Goal: Obtain resource: Obtain resource

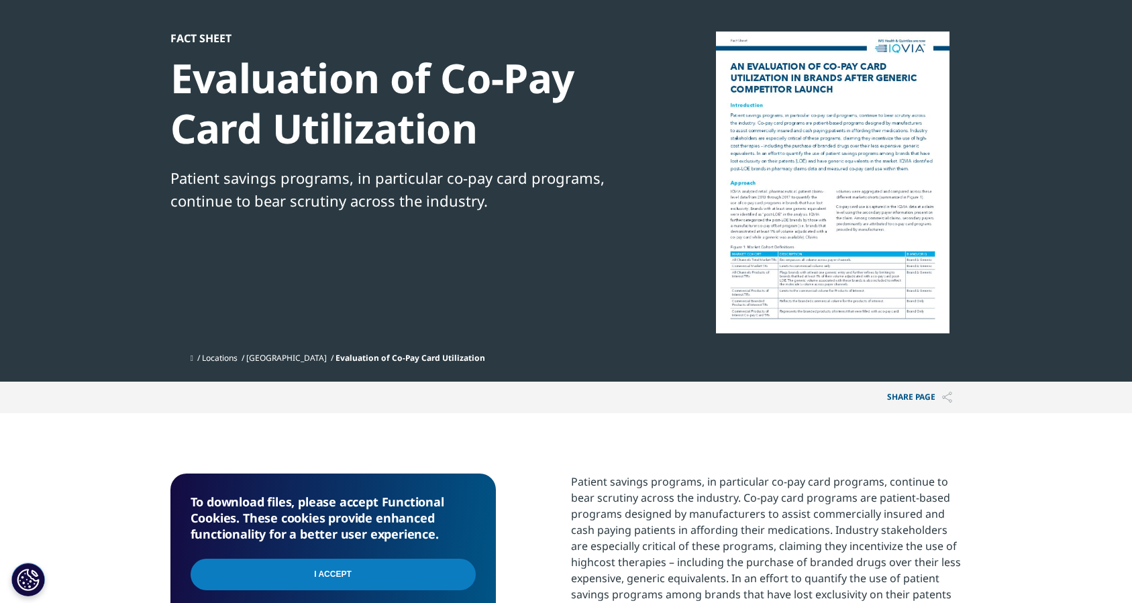
scroll to position [205, 0]
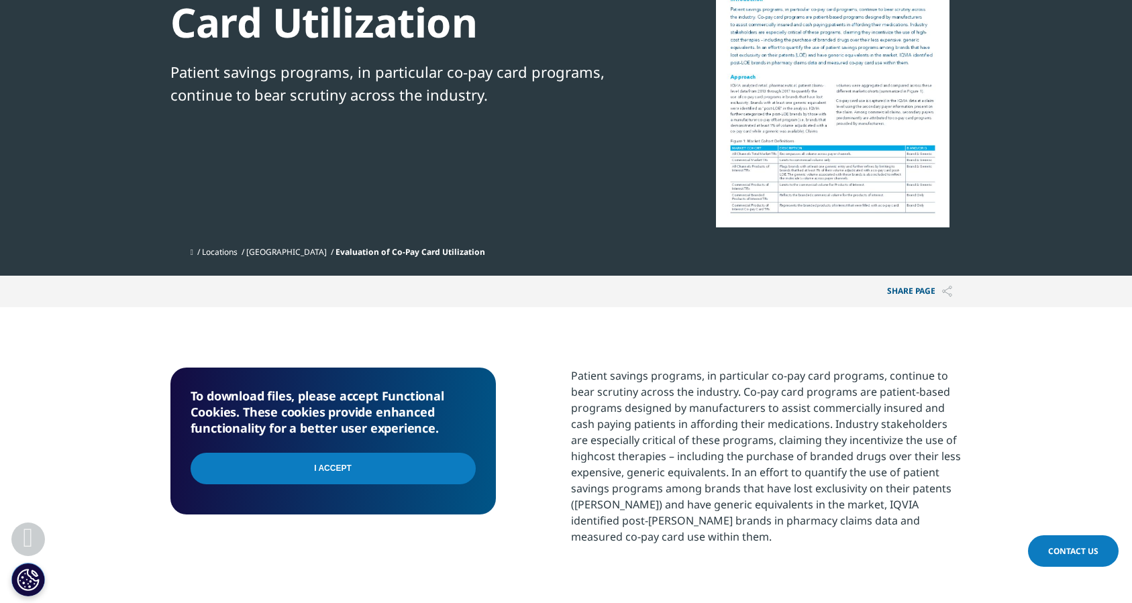
click at [352, 474] on input "I Accept" at bounding box center [333, 469] width 285 height 32
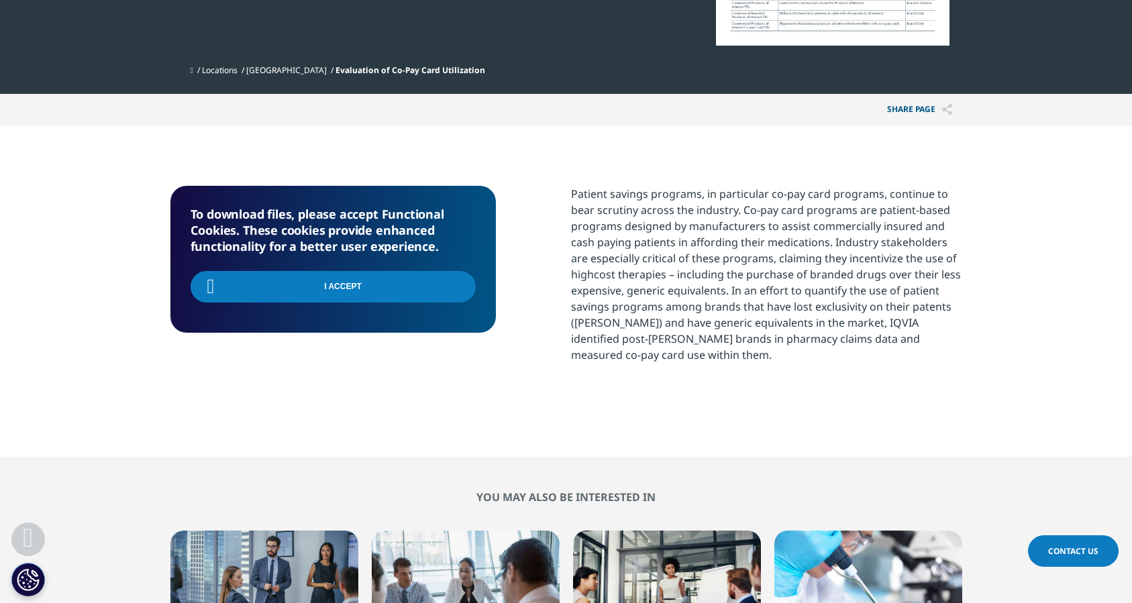
scroll to position [341, 0]
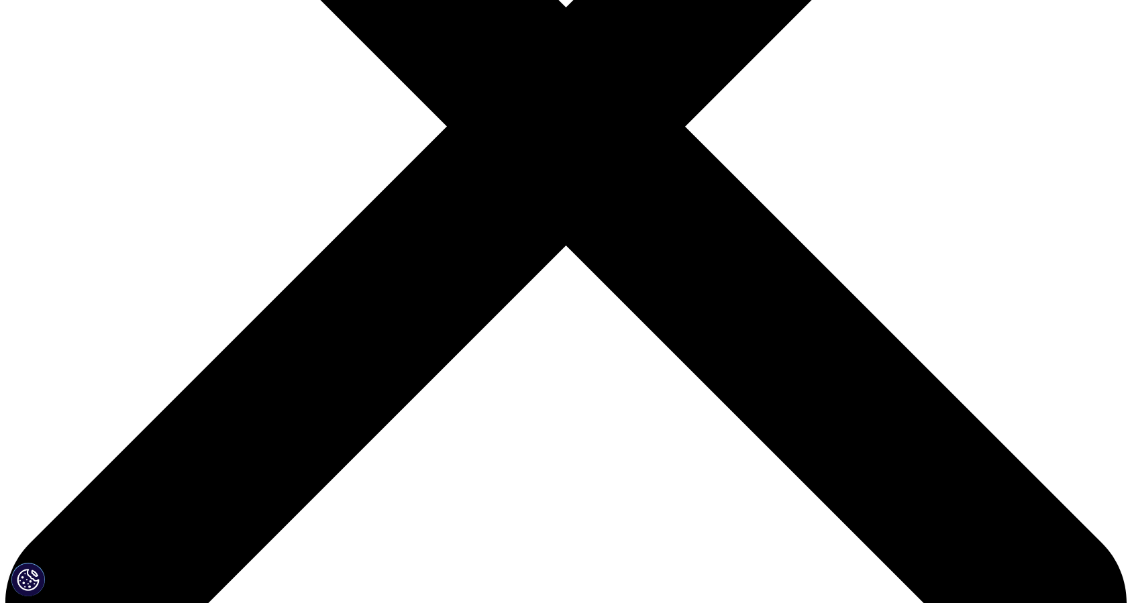
scroll to position [496, 0]
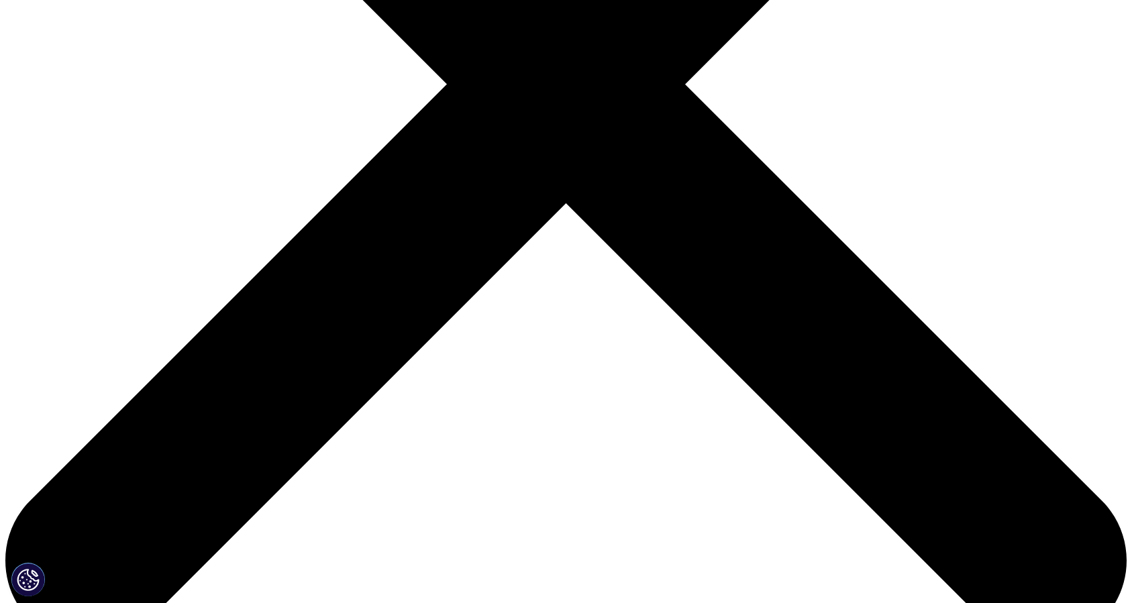
type input "Syneos"
type input "Gaur"
type input "abhishek.gaur@syneoshealth.com"
type input "Kinapse, a syneos health company"
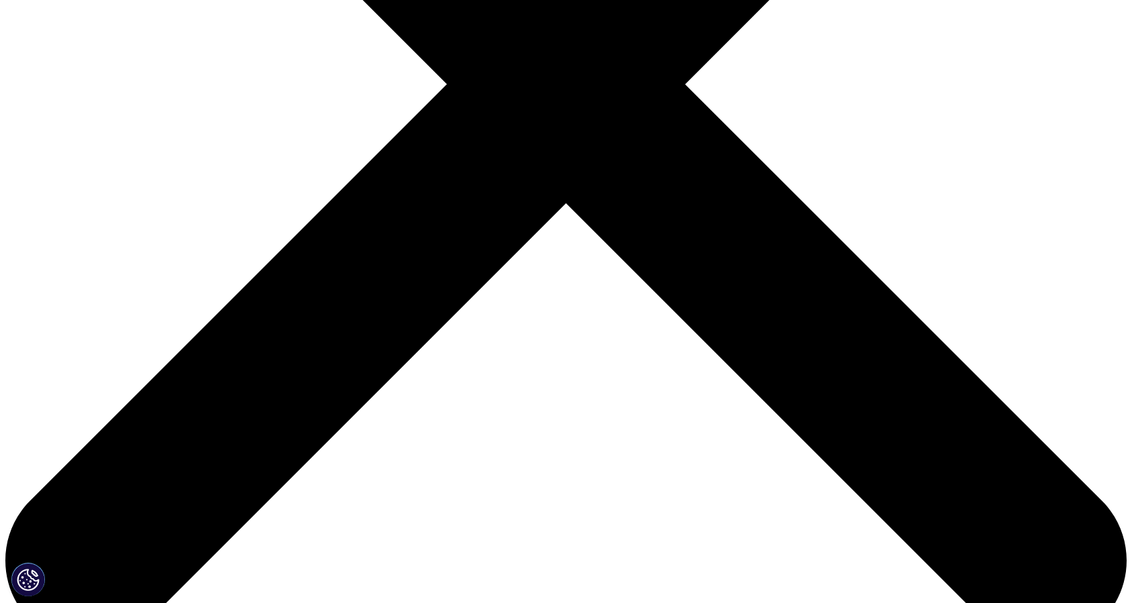
select select "India"
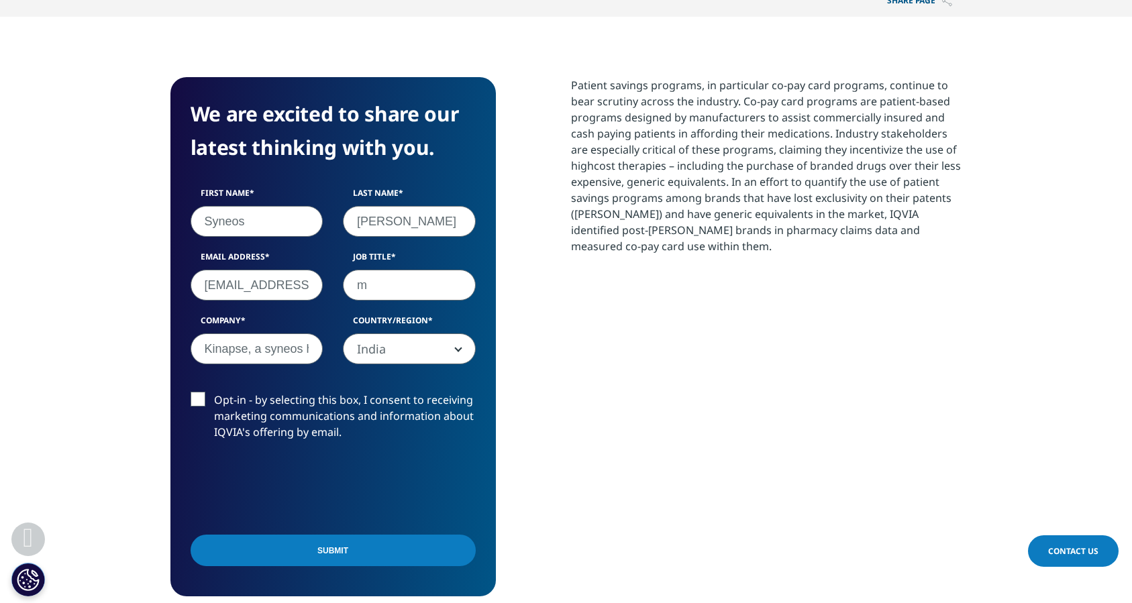
scroll to position [519, 792]
type input "manager"
click at [266, 548] on input "Submit" at bounding box center [333, 551] width 285 height 32
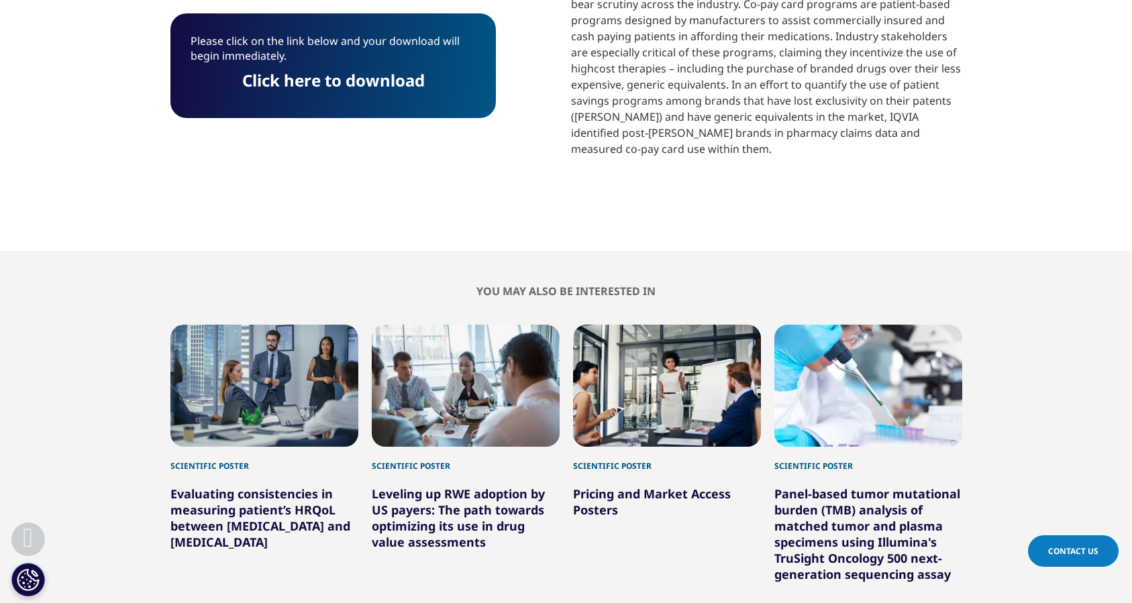
scroll to position [195, 792]
click at [295, 82] on link "Click here to download" at bounding box center [333, 80] width 183 height 22
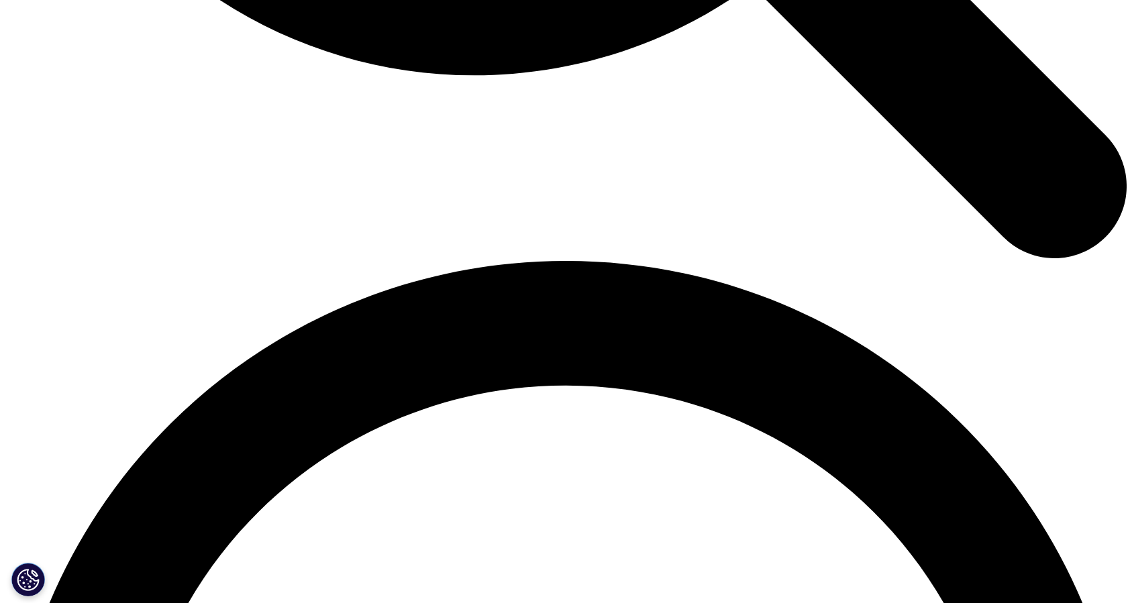
scroll to position [2013, 0]
